Goal: Task Accomplishment & Management: Manage account settings

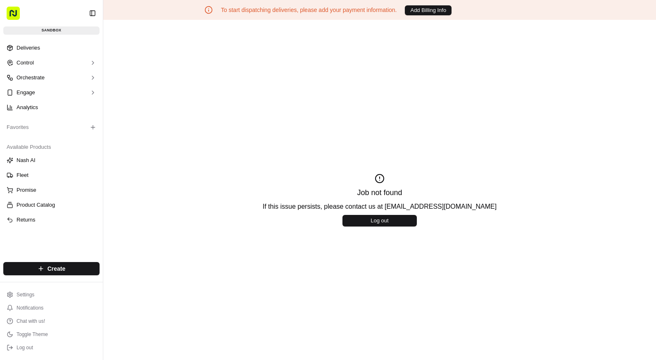
click at [53, 344] on button "Log out" at bounding box center [51, 348] width 96 height 12
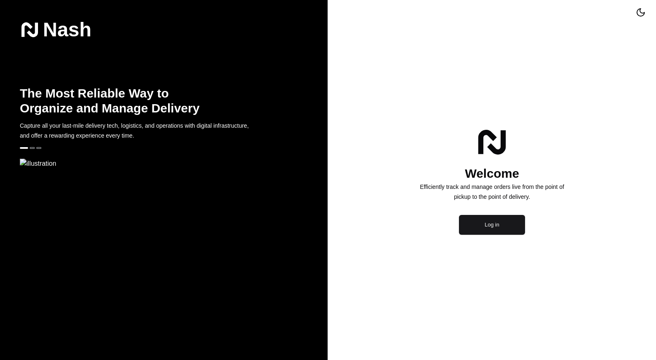
click at [499, 271] on div "Welcome Efficiently track and manage orders live from the point of pickup to th…" at bounding box center [492, 180] width 328 height 360
click at [493, 235] on button "Log in" at bounding box center [492, 225] width 66 height 20
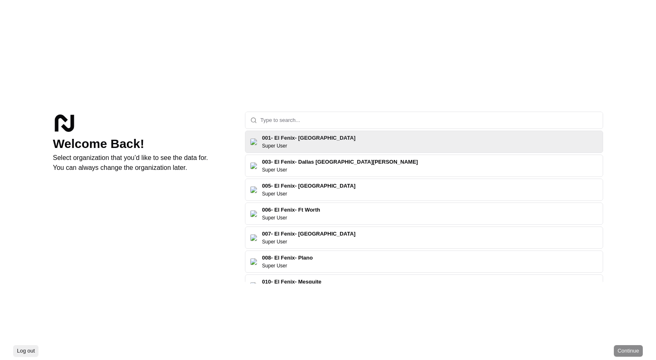
click at [277, 121] on input "text" at bounding box center [428, 120] width 337 height 17
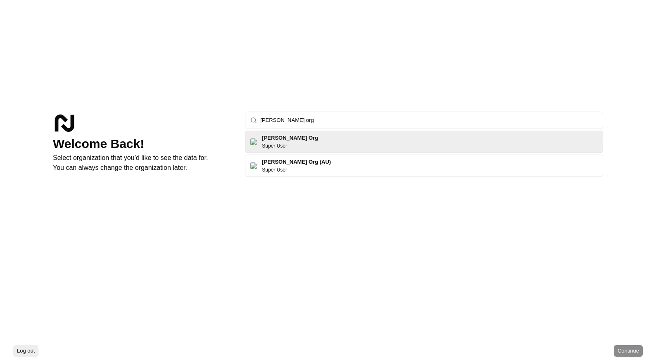
type input "nash org"
click button "Continue" at bounding box center [628, 351] width 29 height 12
